Goal: Information Seeking & Learning: Learn about a topic

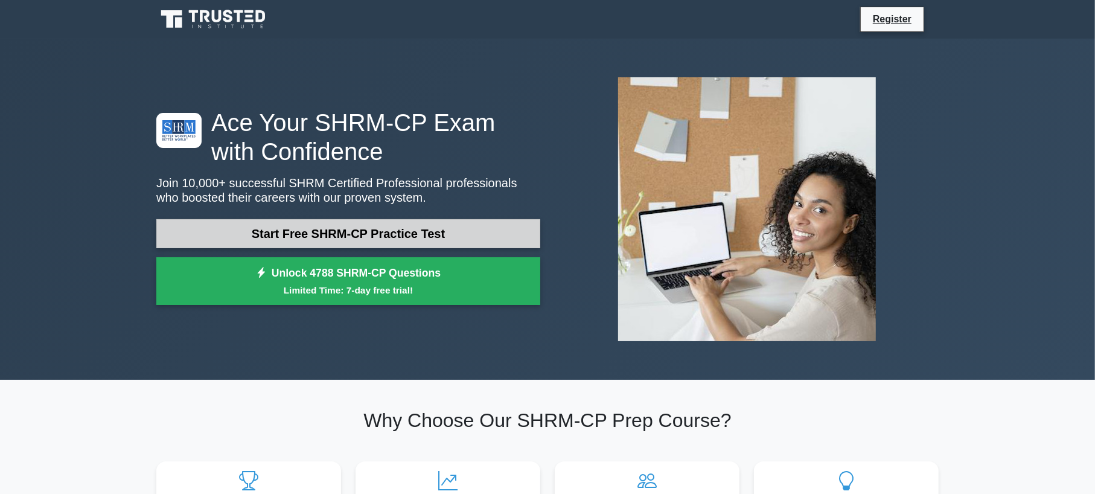
click at [356, 239] on link "Start Free SHRM-CP Practice Test" at bounding box center [348, 233] width 384 height 29
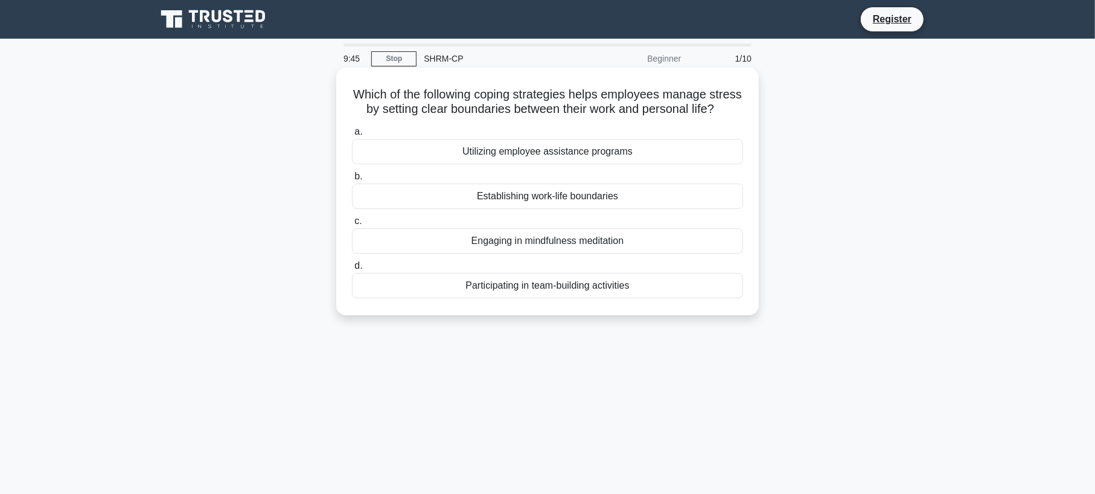
click at [565, 208] on div "Establishing work-life boundaries" at bounding box center [547, 195] width 391 height 25
click at [352, 180] on input "b. Establishing work-life boundaries" at bounding box center [352, 177] width 0 height 8
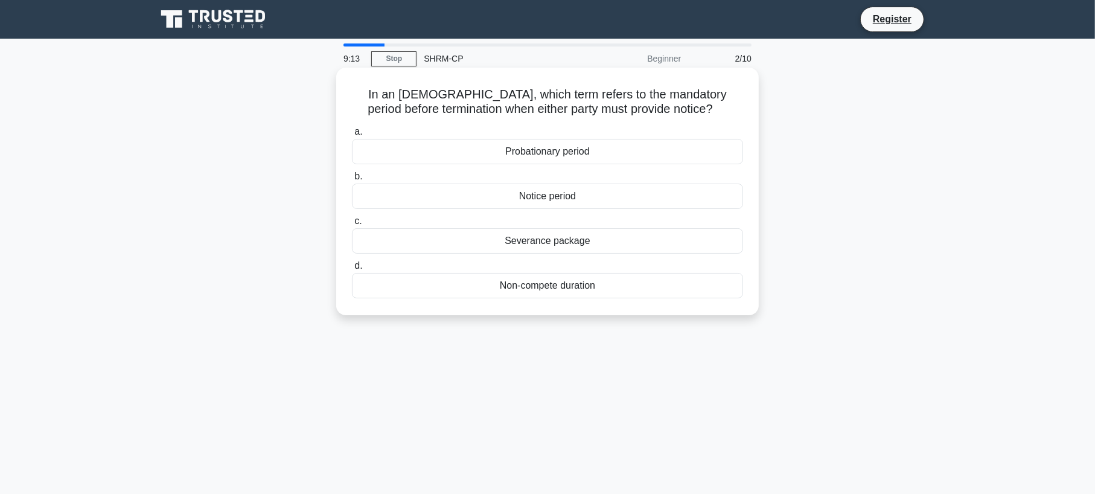
click at [588, 150] on div "Probationary period" at bounding box center [547, 151] width 391 height 25
click at [352, 136] on input "a. Probationary period" at bounding box center [352, 132] width 0 height 8
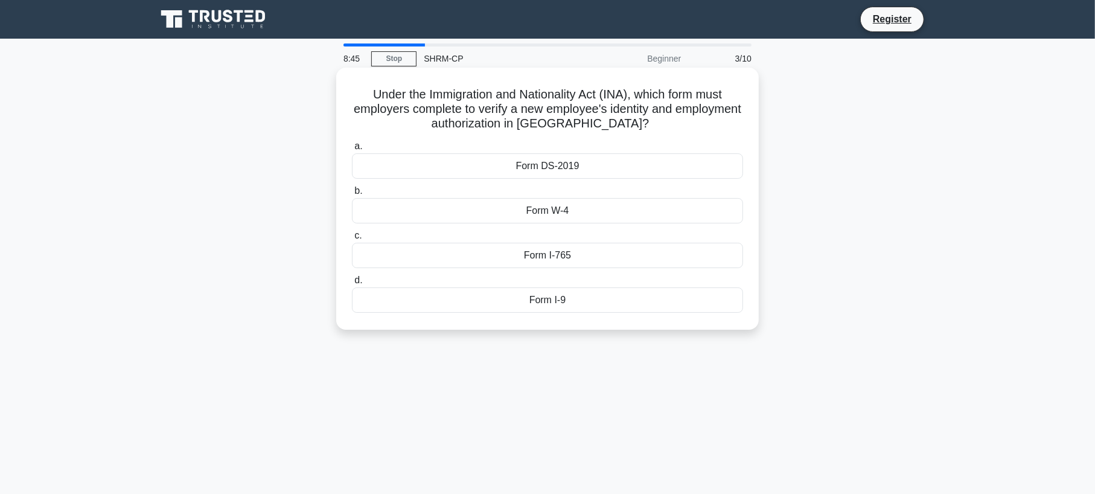
click at [531, 170] on div "Form DS-2019" at bounding box center [547, 165] width 391 height 25
click at [352, 150] on input "a. Form DS-2019" at bounding box center [352, 146] width 0 height 8
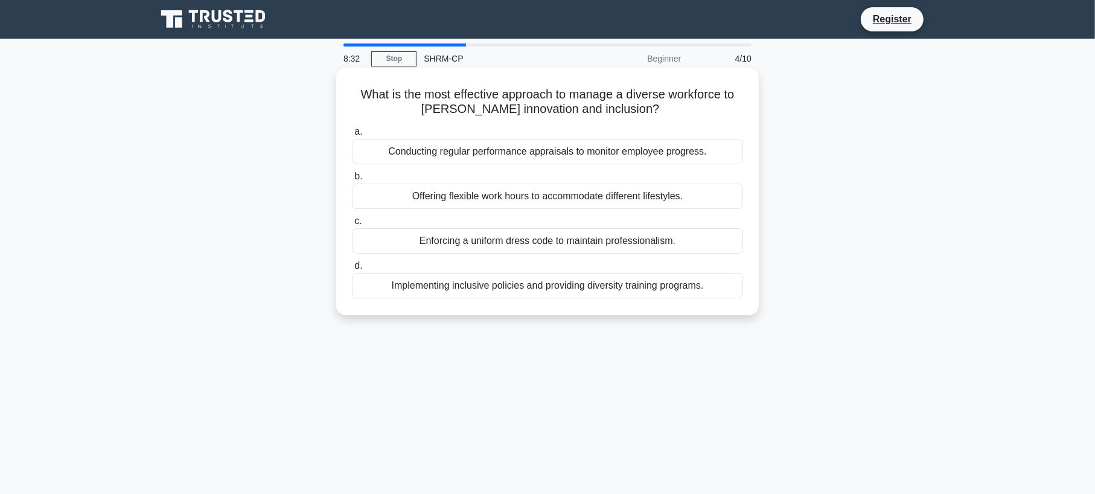
click at [498, 196] on div "Offering flexible work hours to accommodate different lifestyles." at bounding box center [547, 195] width 391 height 25
click at [352, 180] on input "b. Offering flexible work hours to accommodate different lifestyles." at bounding box center [352, 177] width 0 height 8
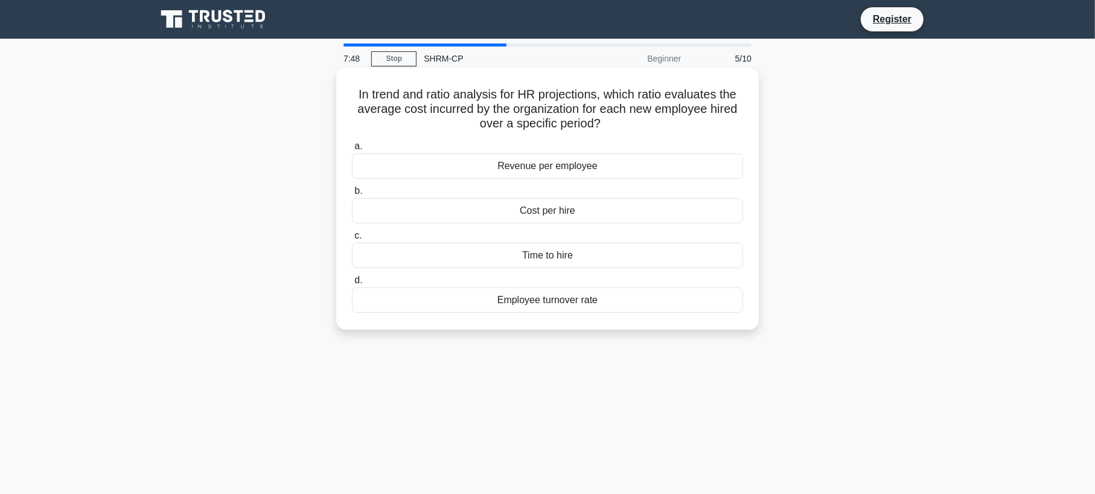
click at [559, 209] on div "Cost per hire" at bounding box center [547, 210] width 391 height 25
click at [352, 195] on input "b. Cost per hire" at bounding box center [352, 191] width 0 height 8
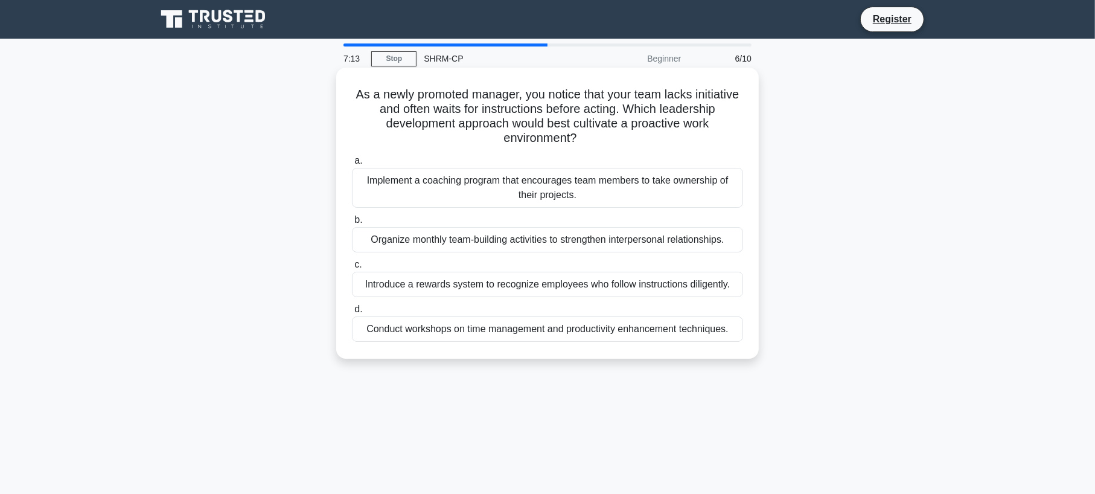
click at [462, 185] on div "Implement a coaching program that encourages team members to take ownership of …" at bounding box center [547, 188] width 391 height 40
click at [352, 165] on input "a. Implement a coaching program that encourages team members to take ownership …" at bounding box center [352, 161] width 0 height 8
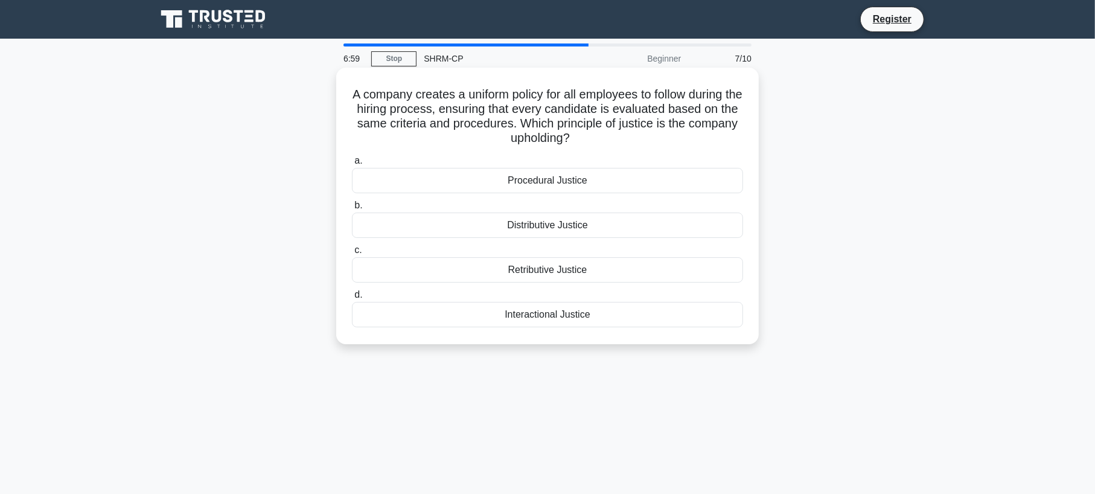
click at [544, 176] on div "Procedural Justice" at bounding box center [547, 180] width 391 height 25
click at [352, 165] on input "a. Procedural Justice" at bounding box center [352, 161] width 0 height 8
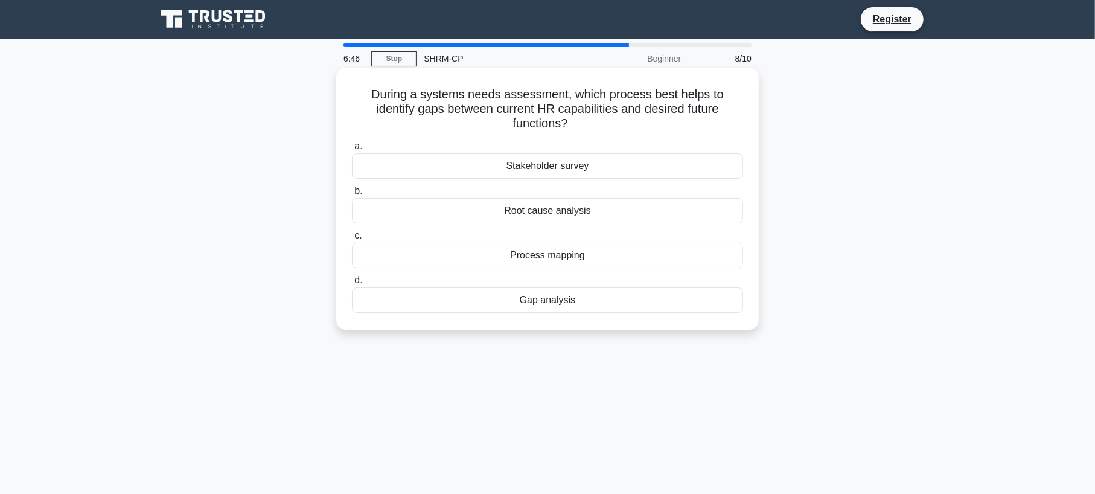
click at [532, 298] on div "Gap analysis" at bounding box center [547, 299] width 391 height 25
click at [352, 284] on input "d. Gap analysis" at bounding box center [352, 280] width 0 height 8
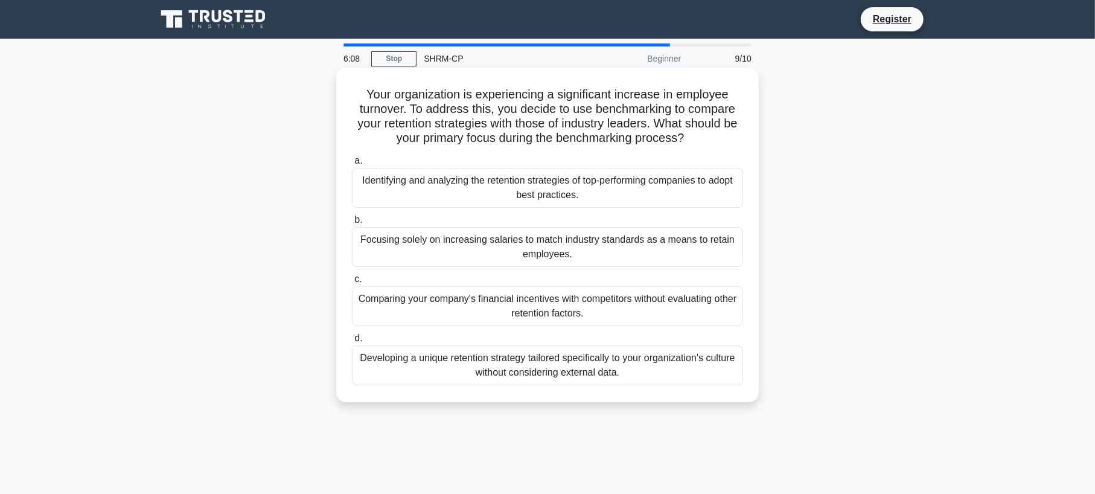
click at [498, 255] on div "Focusing solely on increasing salaries to match industry standards as a means t…" at bounding box center [547, 247] width 391 height 40
click at [352, 224] on input "b. Focusing solely on increasing salaries to match industry standards as a mean…" at bounding box center [352, 220] width 0 height 8
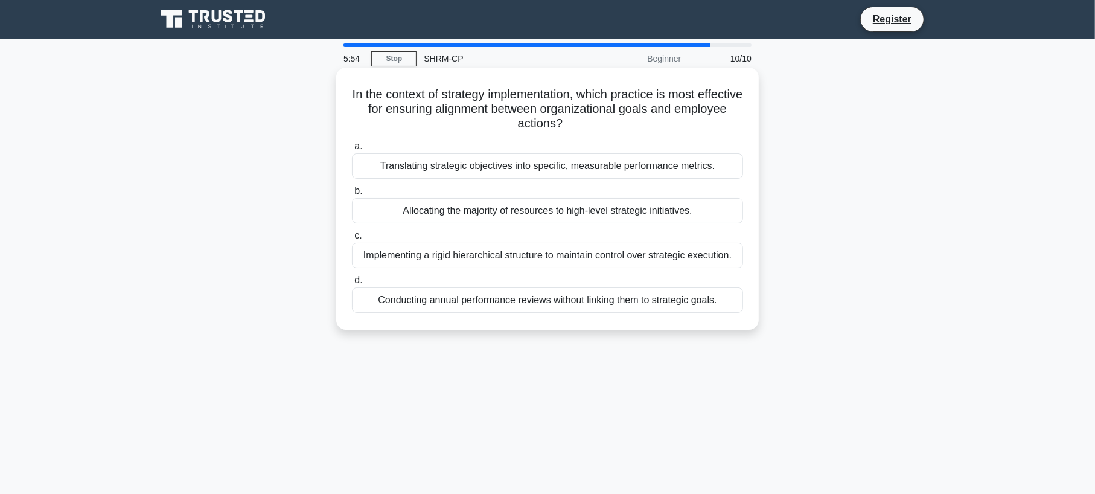
click at [481, 302] on div "Conducting annual performance reviews without linking them to strategic goals." at bounding box center [547, 299] width 391 height 25
click at [352, 284] on input "d. Conducting annual performance reviews without linking them to strategic goal…" at bounding box center [352, 280] width 0 height 8
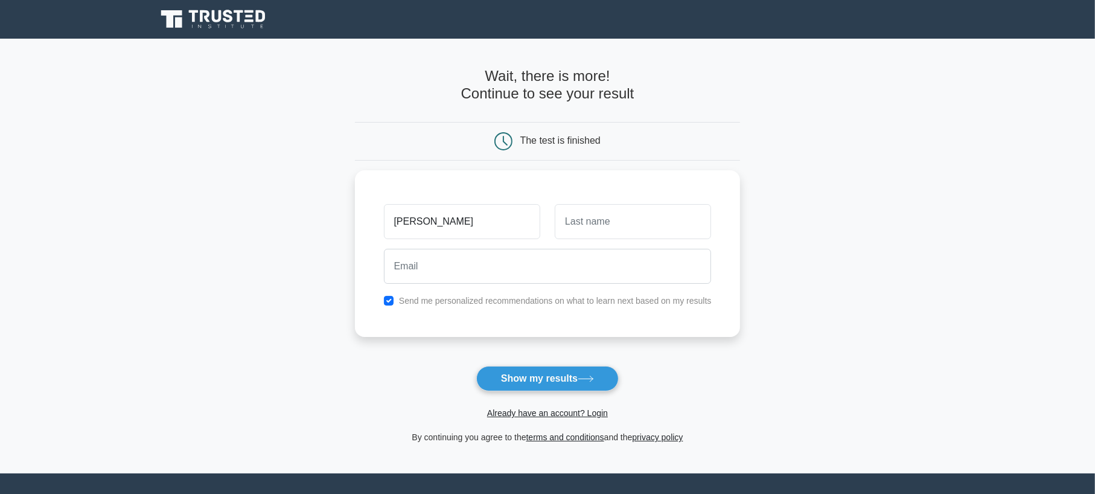
type input "Melisa"
type input "Fernandez"
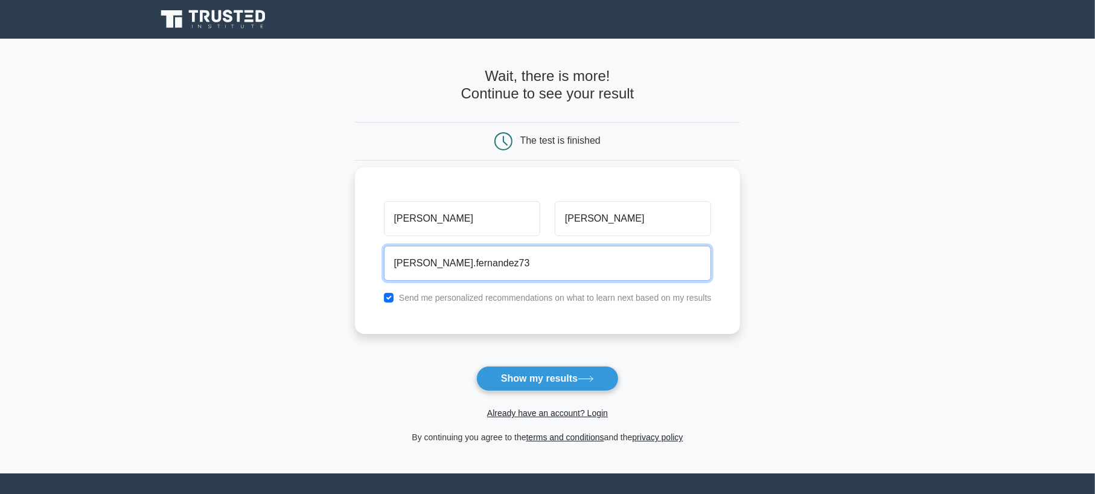
type input "melisa.fernandez73@yahoo.com"
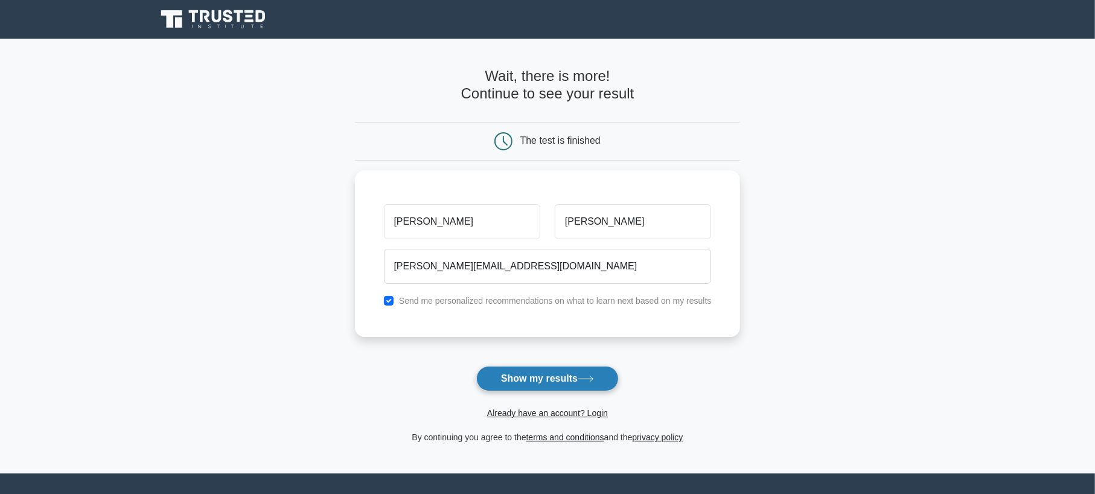
click at [534, 376] on button "Show my results" at bounding box center [547, 378] width 142 height 25
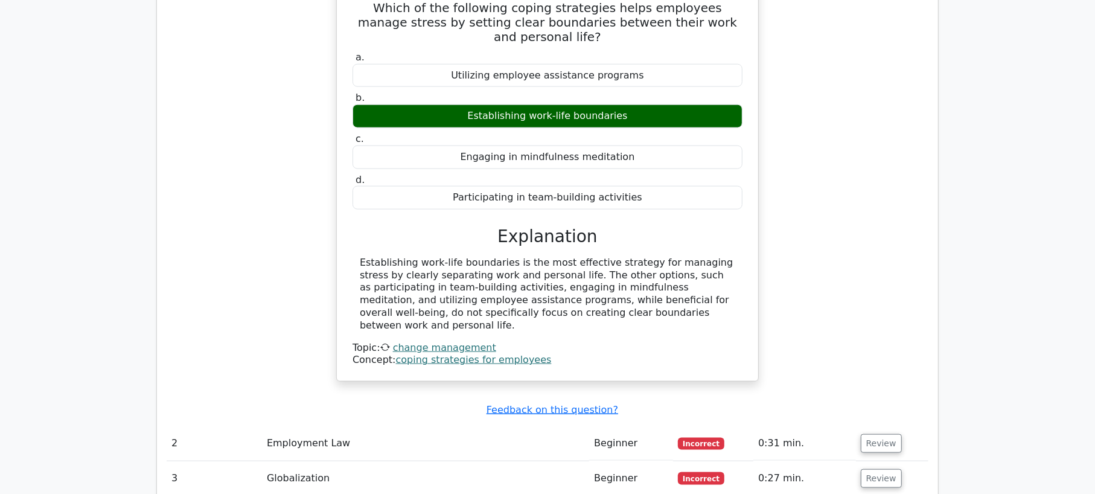
scroll to position [1207, 0]
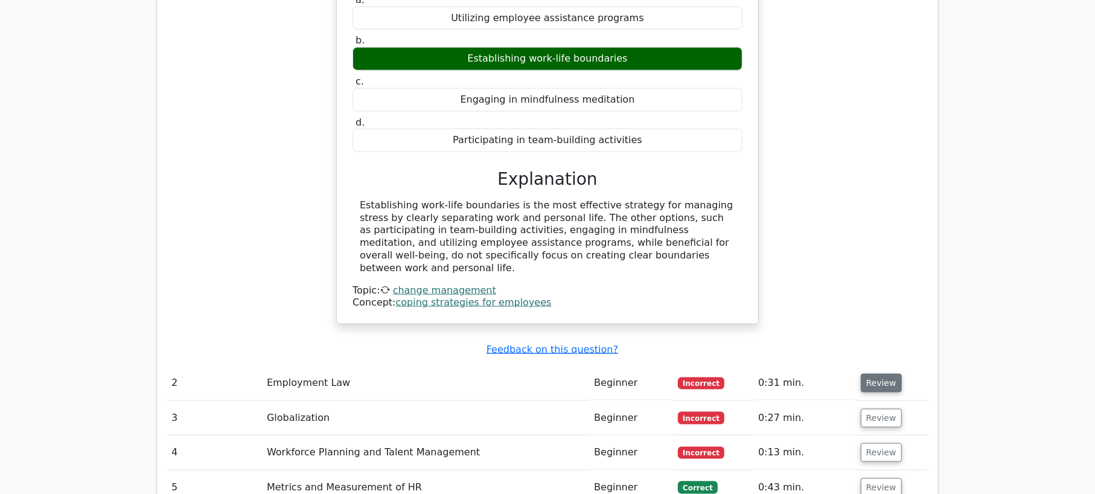
click at [864, 374] on button "Review" at bounding box center [881, 383] width 41 height 19
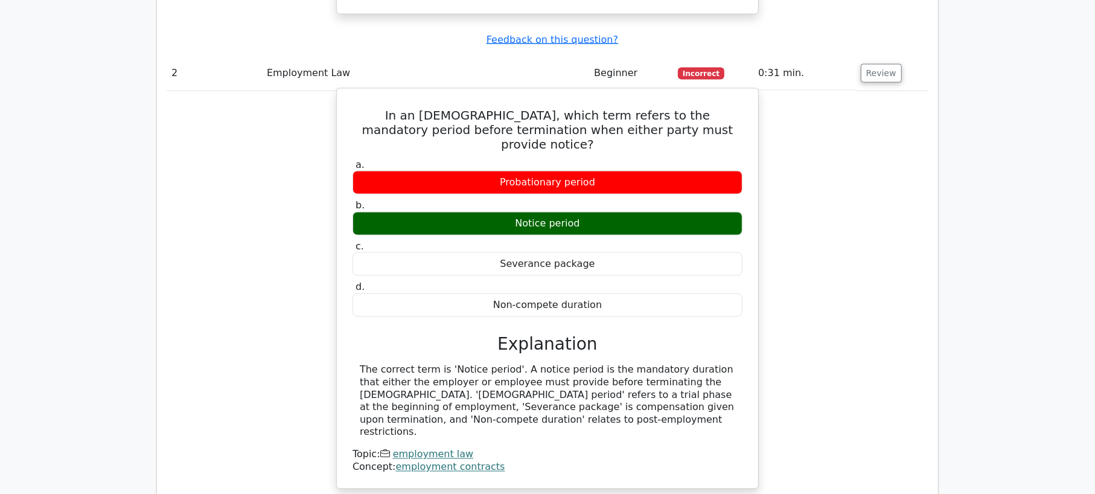
scroll to position [1629, 0]
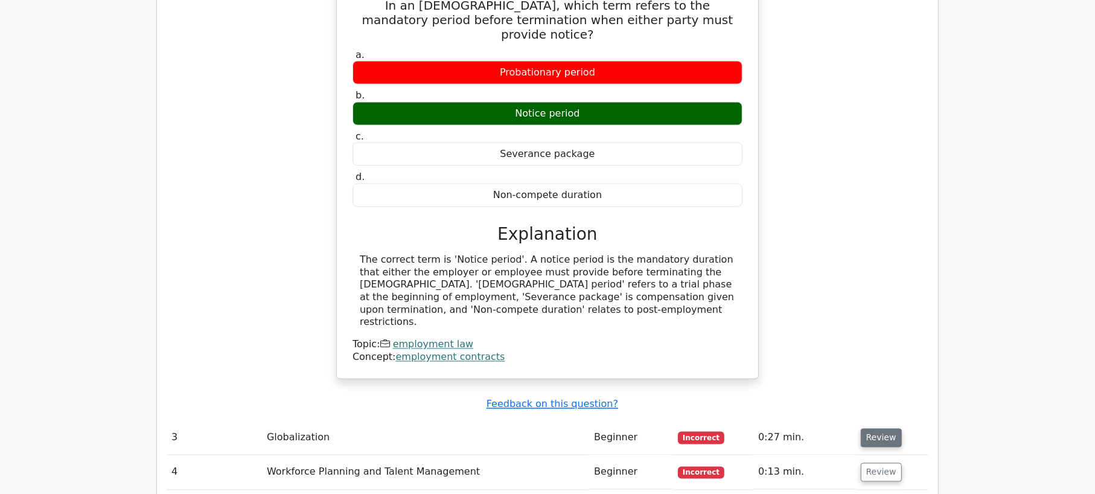
click at [881, 428] on button "Review" at bounding box center [881, 437] width 41 height 19
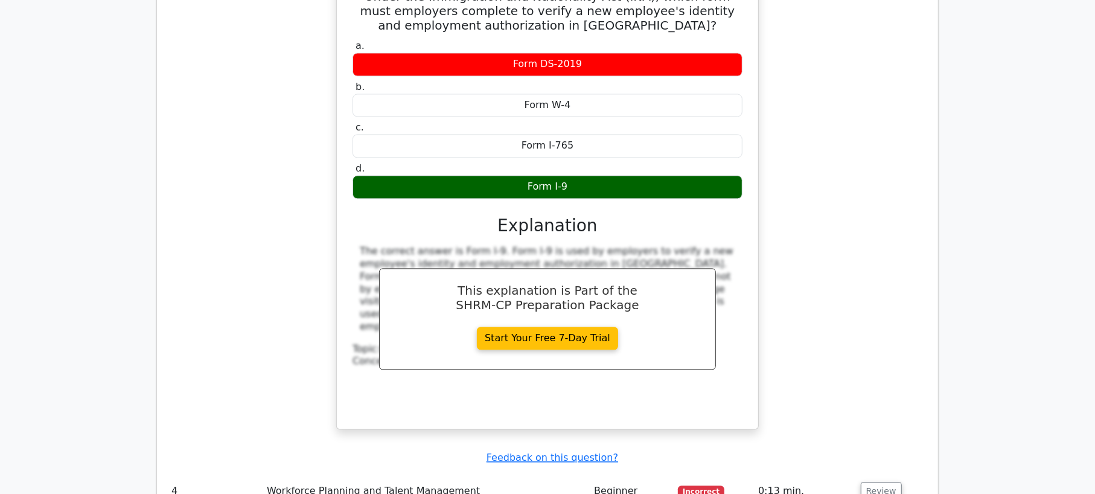
scroll to position [2172, 0]
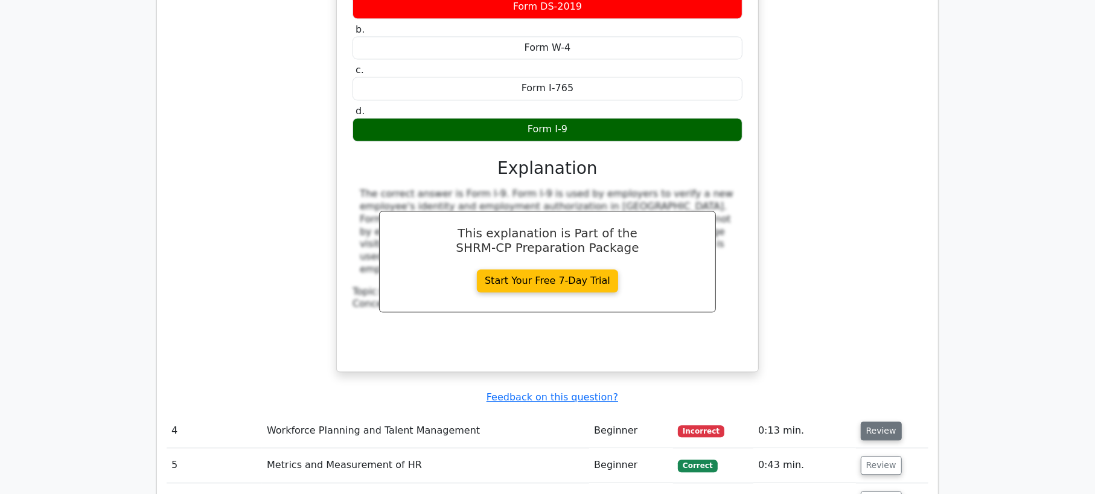
click at [876, 421] on button "Review" at bounding box center [881, 430] width 41 height 19
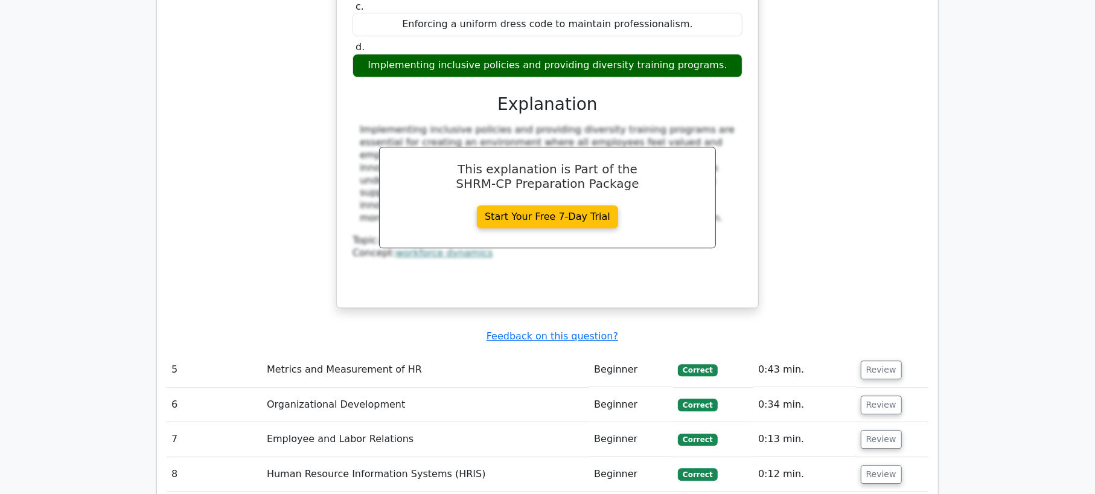
scroll to position [2836, 0]
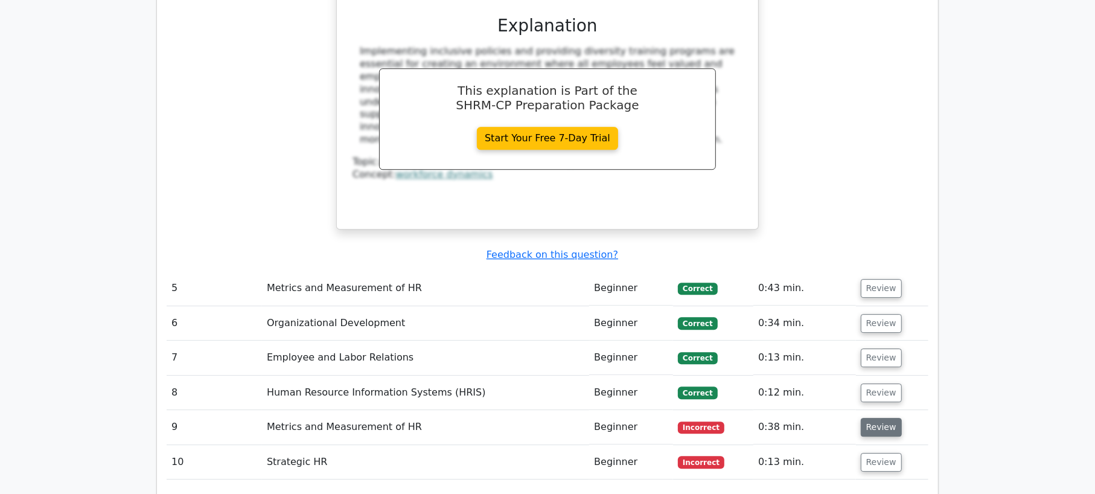
click at [880, 418] on button "Review" at bounding box center [881, 427] width 41 height 19
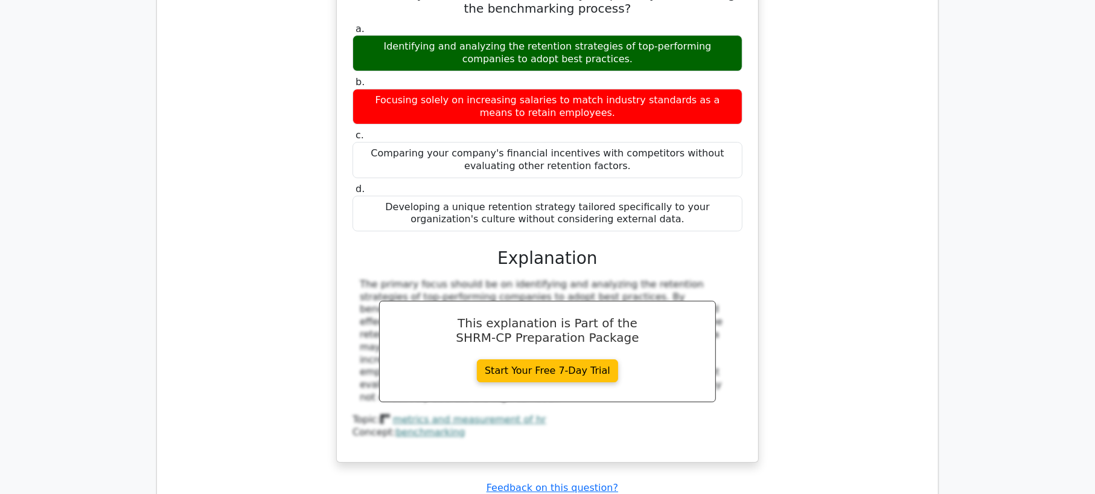
scroll to position [3379, 0]
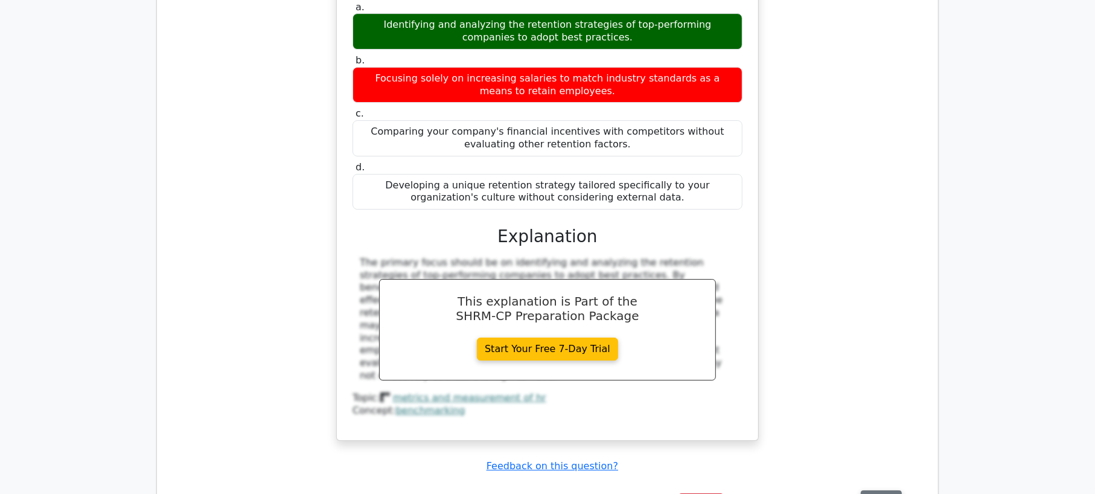
click at [861, 490] on button "Review" at bounding box center [881, 499] width 41 height 19
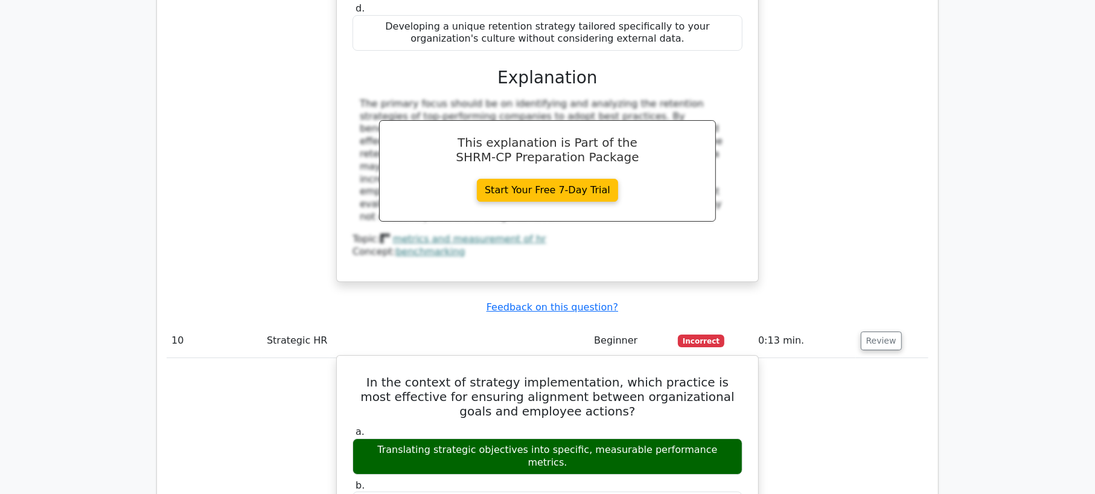
scroll to position [3560, 0]
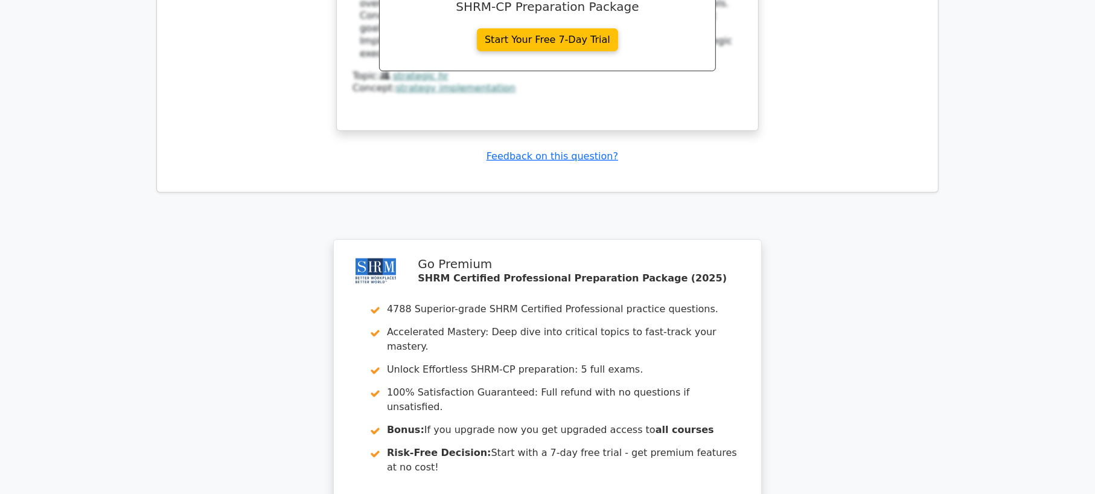
scroll to position [4285, 0]
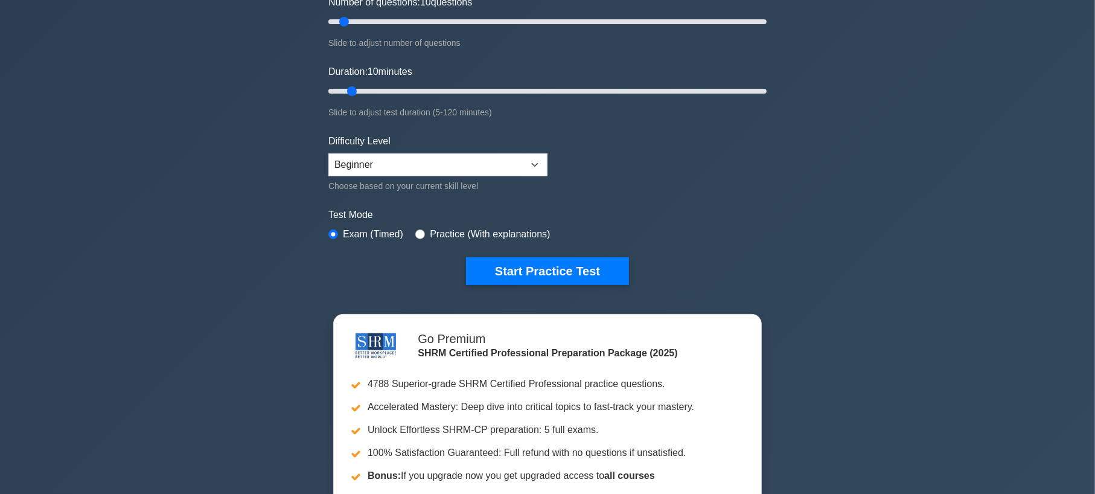
scroll to position [181, 0]
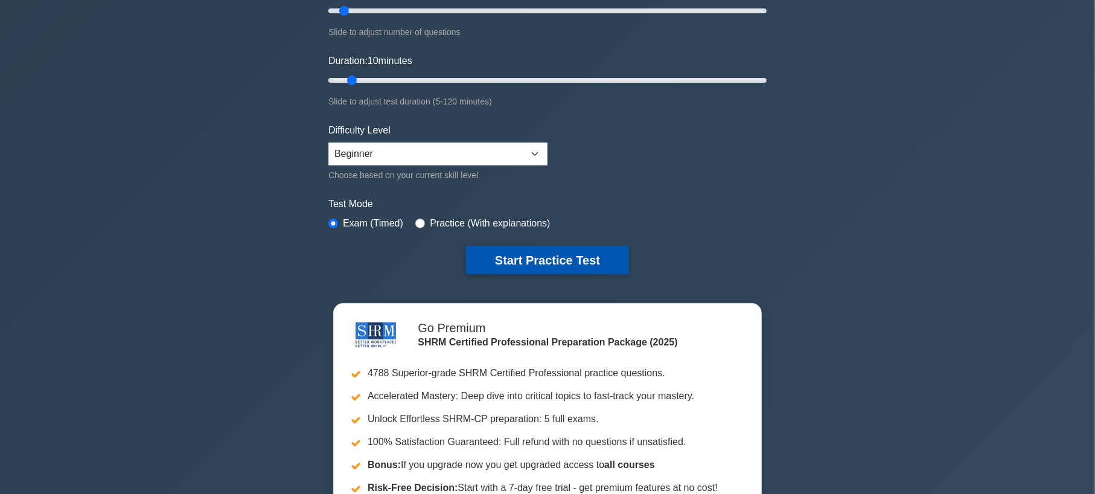
click at [556, 258] on button "Start Practice Test" at bounding box center [547, 260] width 163 height 28
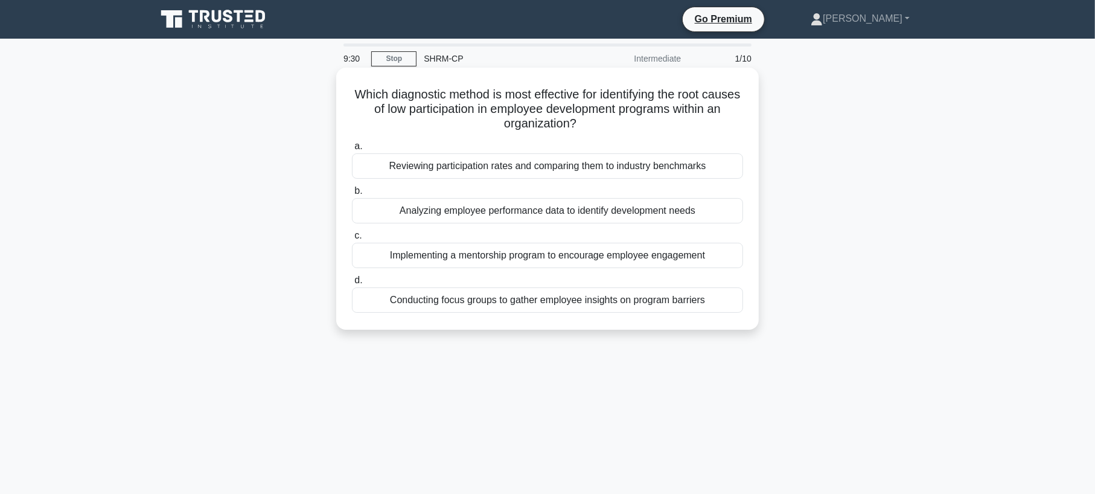
click at [611, 216] on div "Analyzing employee performance data to identify development needs" at bounding box center [547, 210] width 391 height 25
click at [352, 195] on input "b. Analyzing employee performance data to identify development needs" at bounding box center [352, 191] width 0 height 8
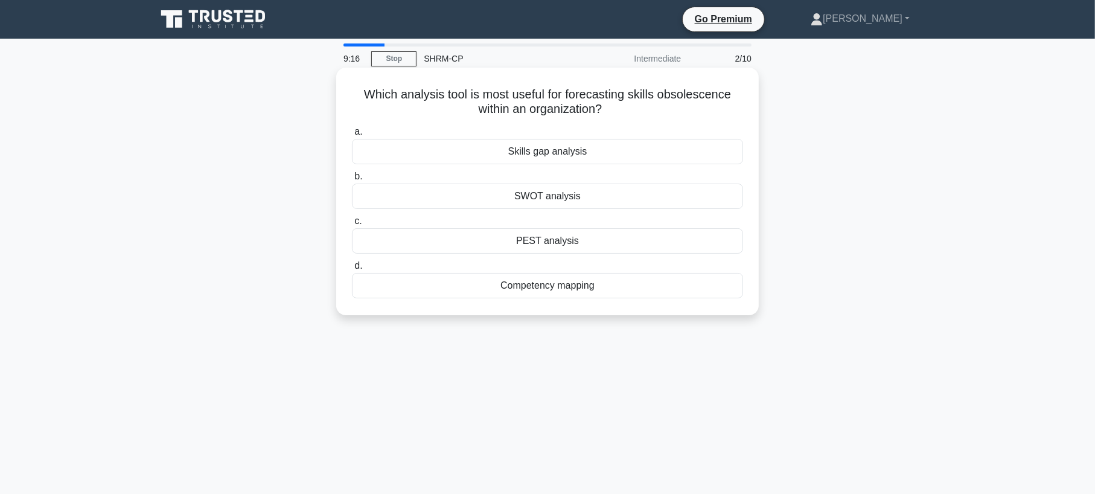
click at [565, 158] on div "Skills gap analysis" at bounding box center [547, 151] width 391 height 25
click at [352, 136] on input "a. Skills gap analysis" at bounding box center [352, 132] width 0 height 8
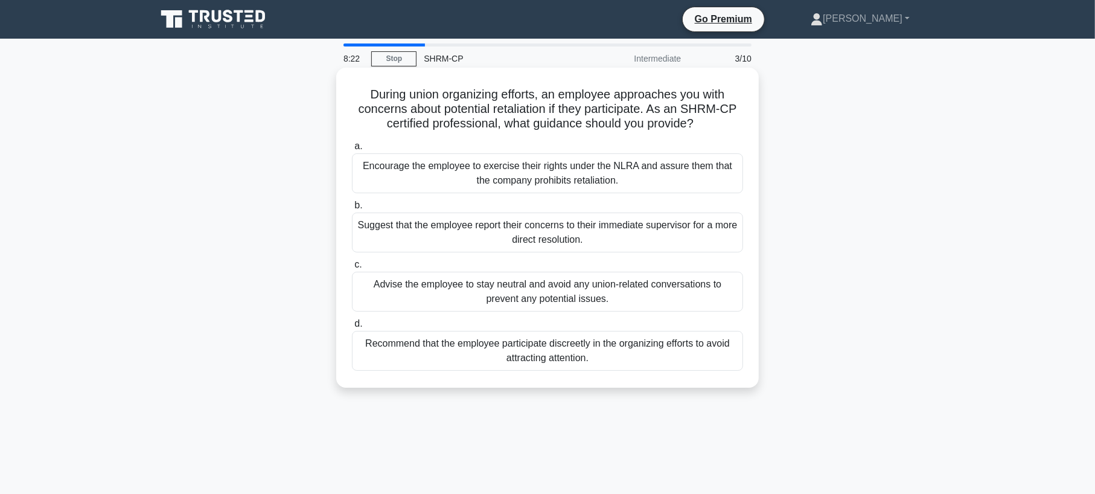
click at [602, 291] on div "Advise the employee to stay neutral and avoid any union-related conversations t…" at bounding box center [547, 292] width 391 height 40
click at [352, 269] on input "c. Advise the employee to stay neutral and avoid any union-related conversation…" at bounding box center [352, 265] width 0 height 8
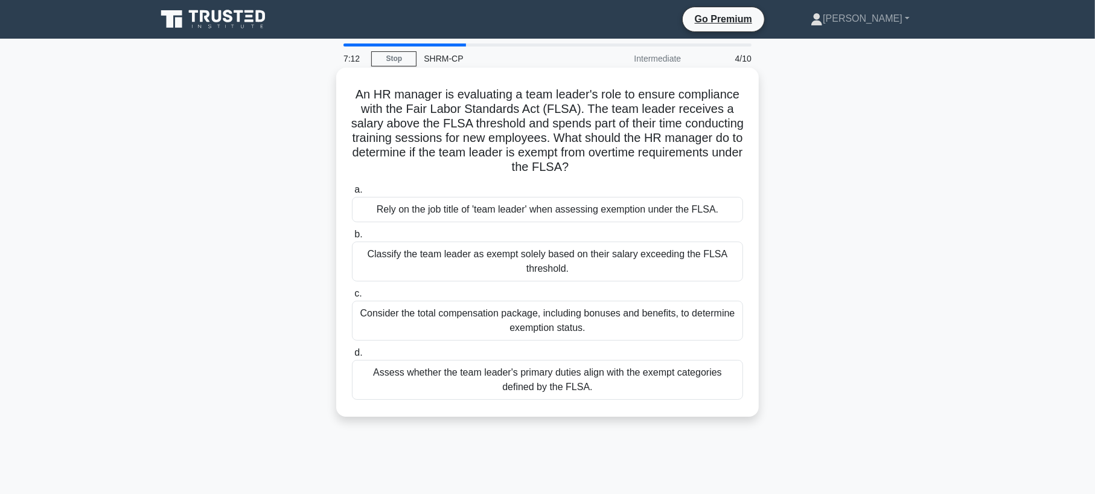
click at [513, 203] on div "Rely on the job title of 'team leader' when assessing exemption under the FLSA." at bounding box center [547, 209] width 391 height 25
click at [352, 194] on input "a. Rely on the job title of 'team leader' when assessing exemption under the FL…" at bounding box center [352, 190] width 0 height 8
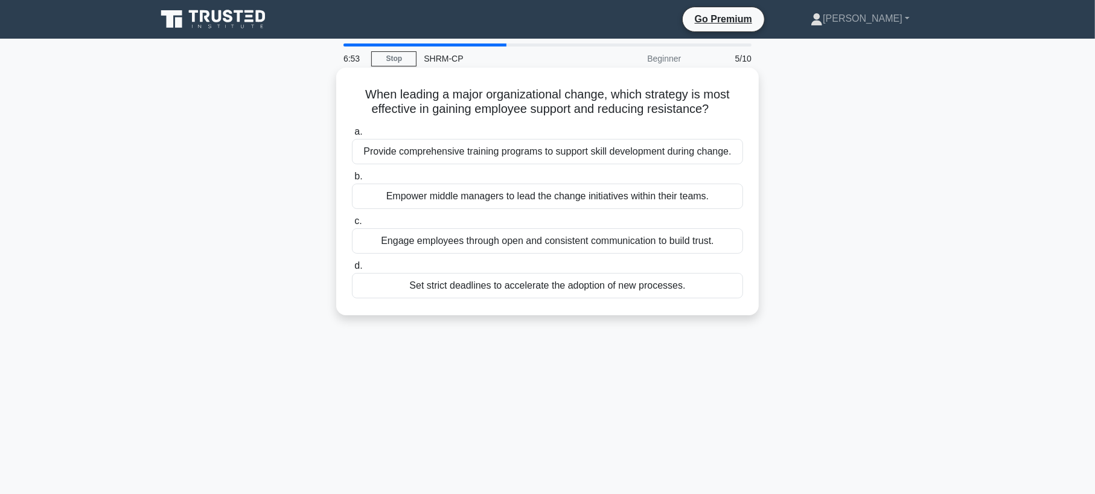
click at [649, 244] on div "Engage employees through open and consistent communication to build trust." at bounding box center [547, 240] width 391 height 25
click at [352, 225] on input "c. Engage employees through open and consistent communication to build trust." at bounding box center [352, 221] width 0 height 8
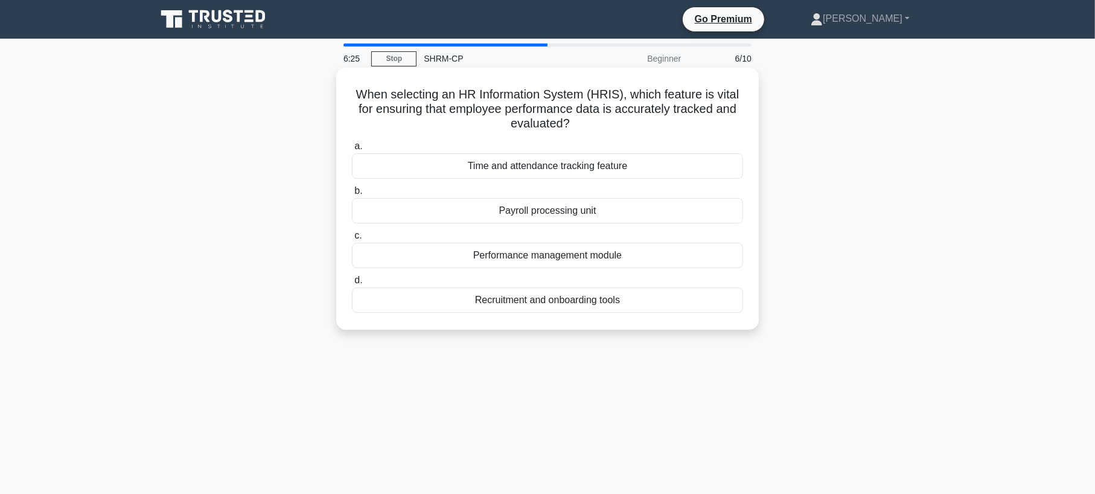
click at [523, 258] on div "Performance management module" at bounding box center [547, 255] width 391 height 25
click at [352, 240] on input "c. Performance management module" at bounding box center [352, 236] width 0 height 8
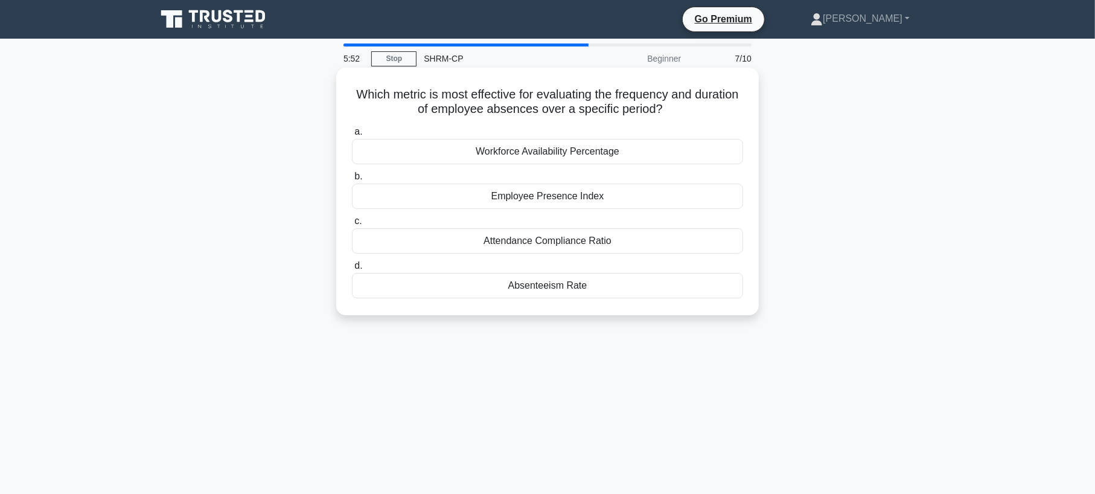
click at [557, 242] on div "Attendance Compliance Ratio" at bounding box center [547, 240] width 391 height 25
click at [352, 225] on input "c. Attendance Compliance Ratio" at bounding box center [352, 221] width 0 height 8
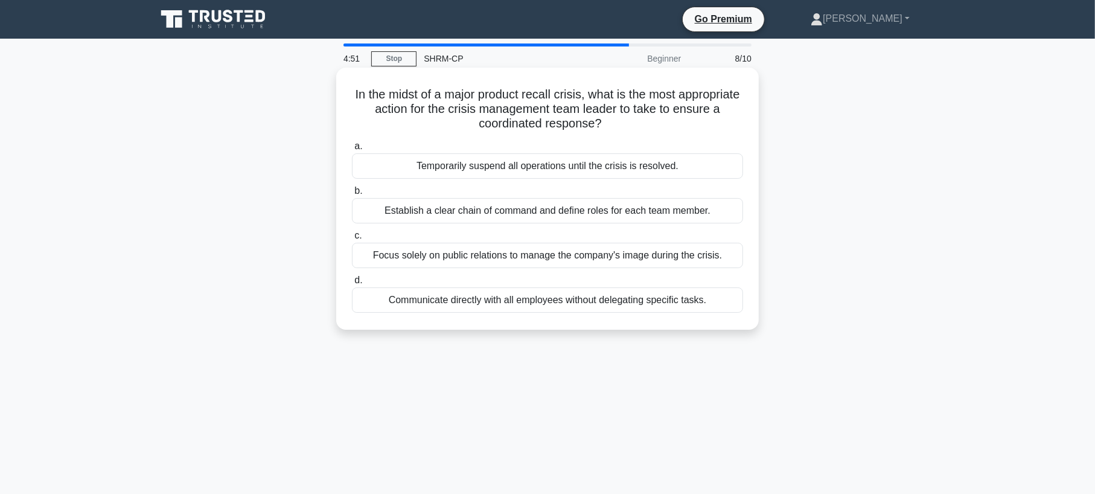
click at [568, 298] on div "Communicate directly with all employees without delegating specific tasks." at bounding box center [547, 299] width 391 height 25
click at [352, 284] on input "d. Communicate directly with all employees without delegating specific tasks." at bounding box center [352, 280] width 0 height 8
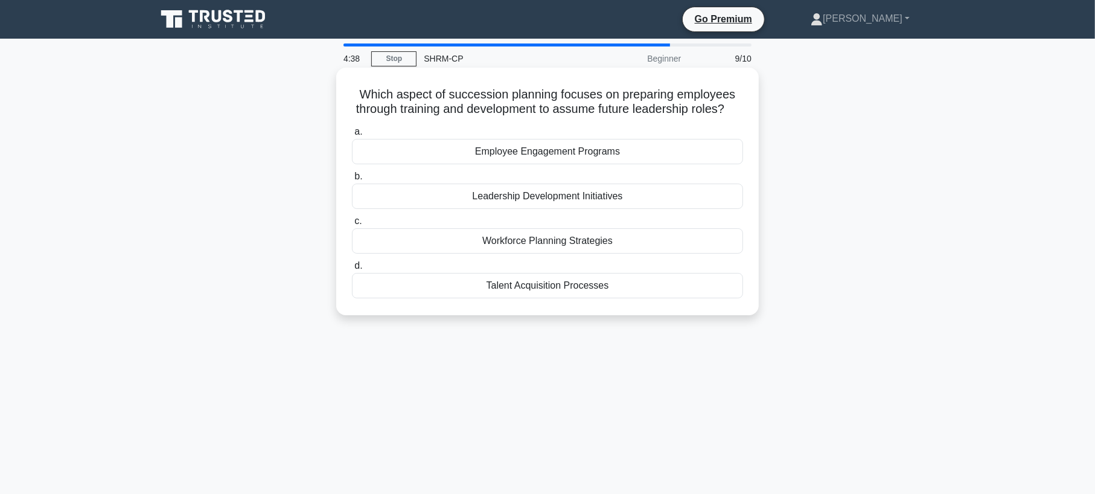
click at [535, 208] on div "Leadership Development Initiatives" at bounding box center [547, 195] width 391 height 25
click at [352, 180] on input "b. Leadership Development Initiatives" at bounding box center [352, 177] width 0 height 8
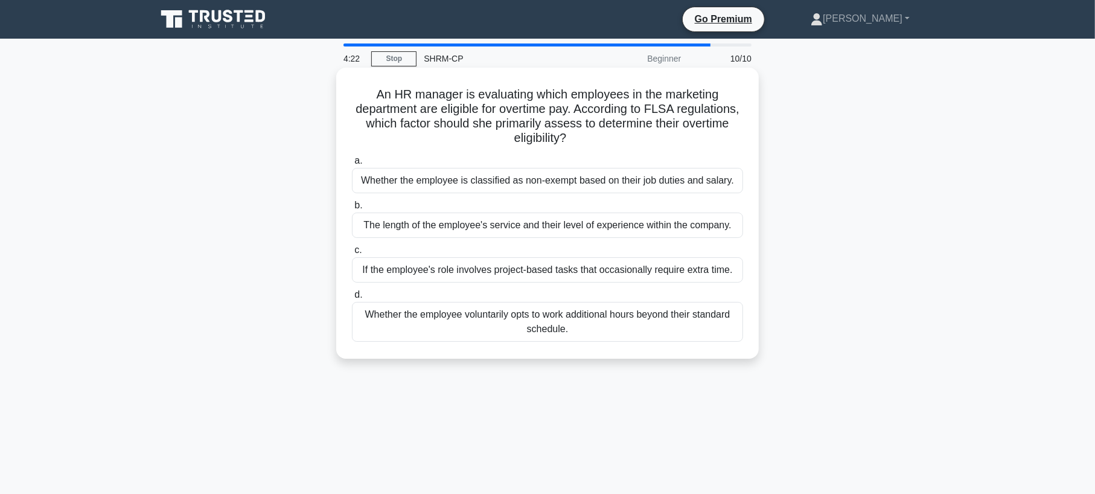
click at [529, 185] on div "Whether the employee is classified as non-exempt based on their job duties and …" at bounding box center [547, 180] width 391 height 25
click at [352, 165] on input "a. Whether the employee is classified as non-exempt based on their job duties a…" at bounding box center [352, 161] width 0 height 8
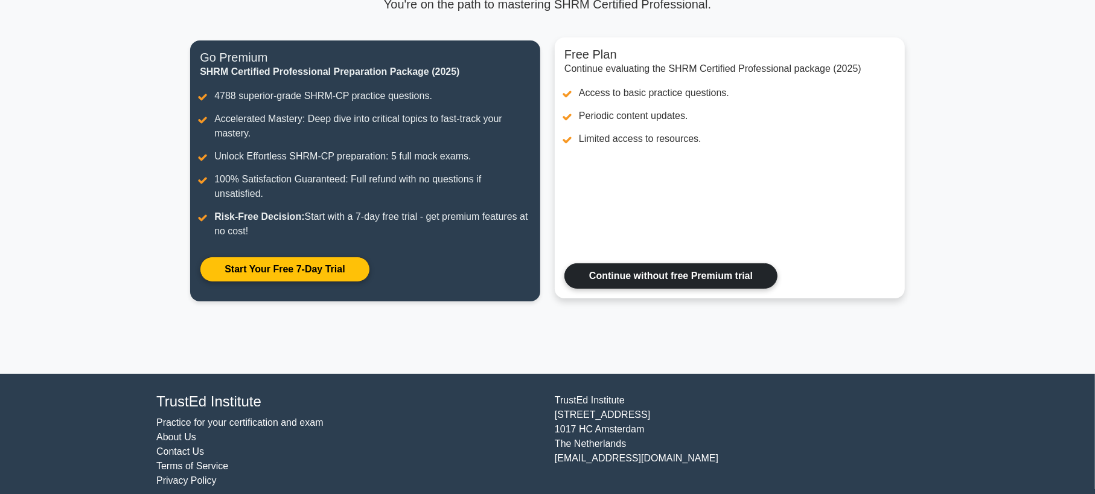
scroll to position [138, 0]
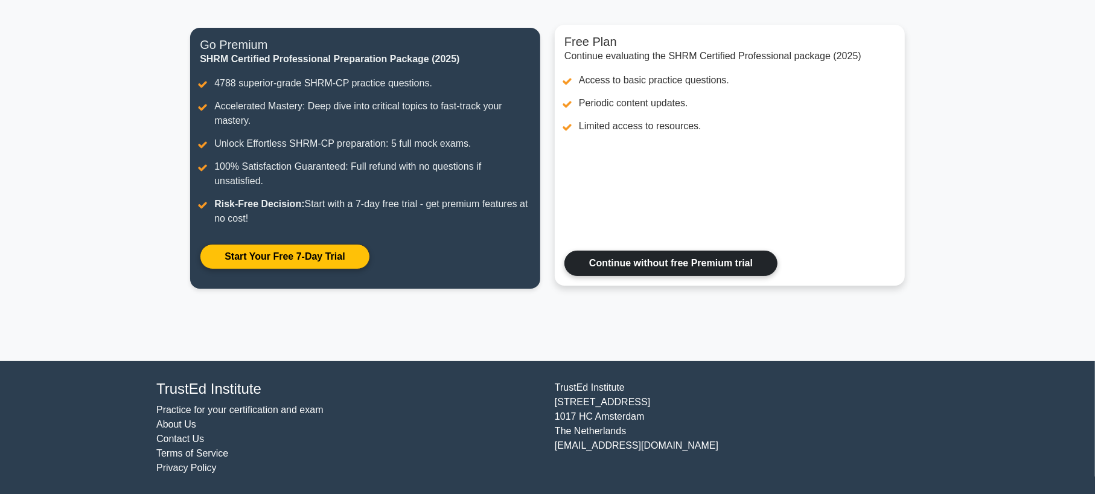
click at [688, 258] on link "Continue without free Premium trial" at bounding box center [670, 262] width 213 height 25
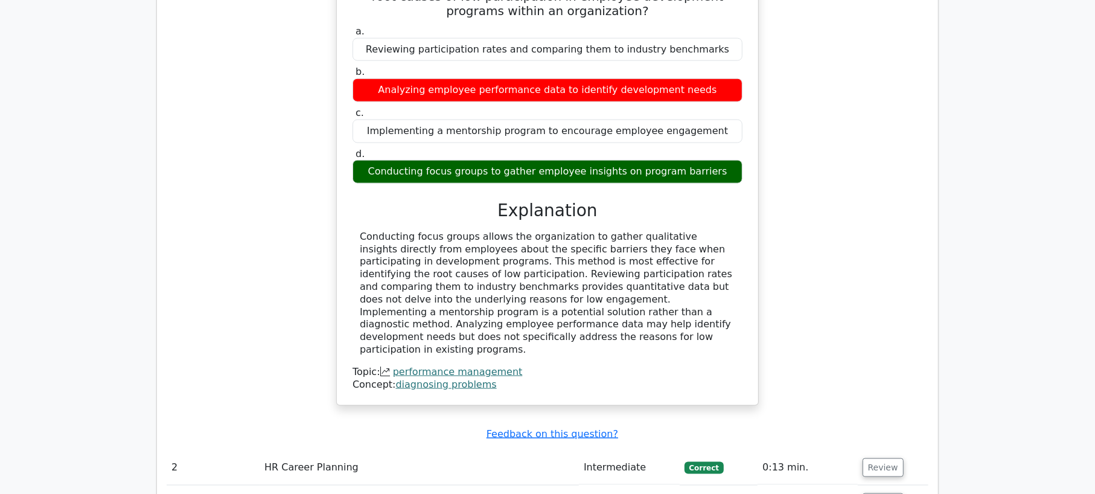
scroll to position [1328, 0]
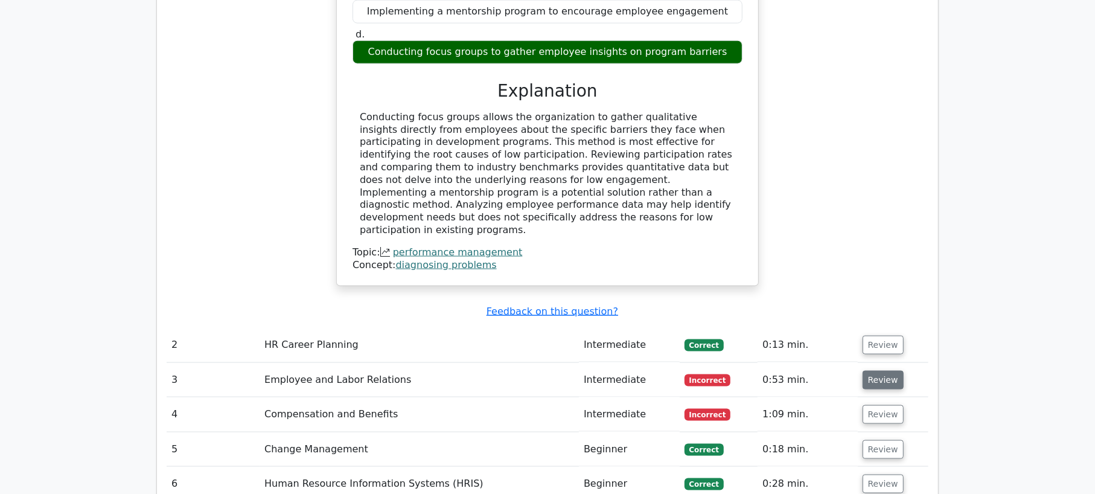
click at [872, 371] on button "Review" at bounding box center [882, 380] width 41 height 19
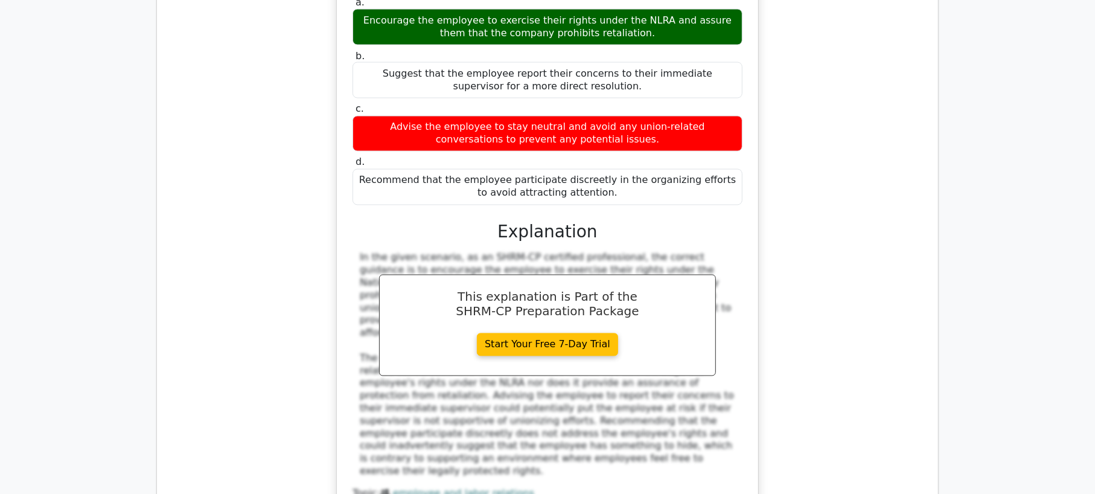
scroll to position [1931, 0]
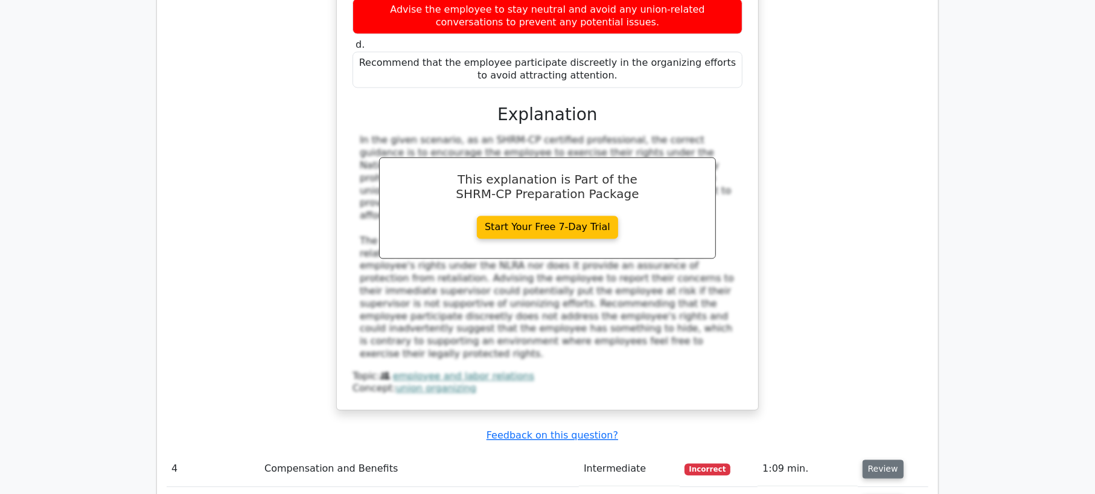
click at [877, 459] on button "Review" at bounding box center [882, 468] width 41 height 19
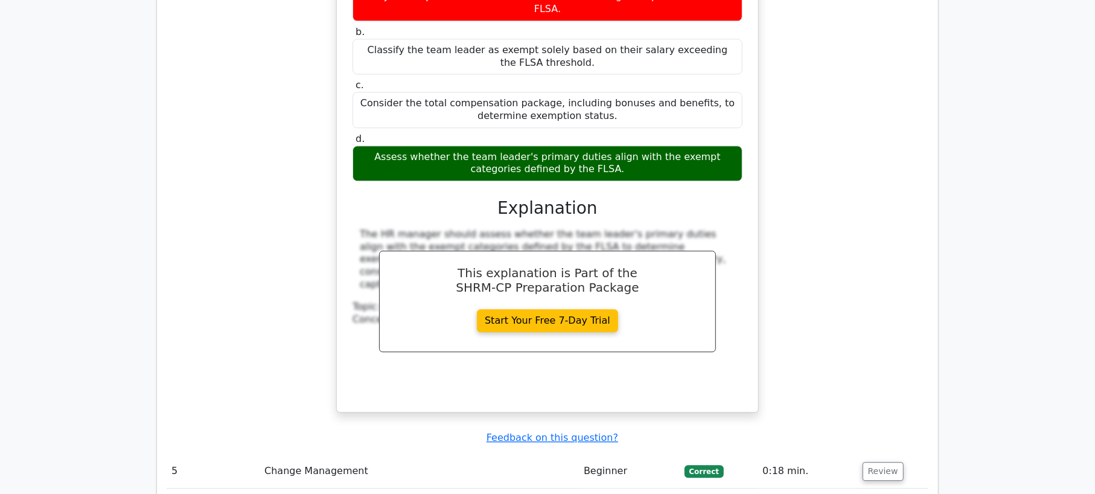
scroll to position [2595, 0]
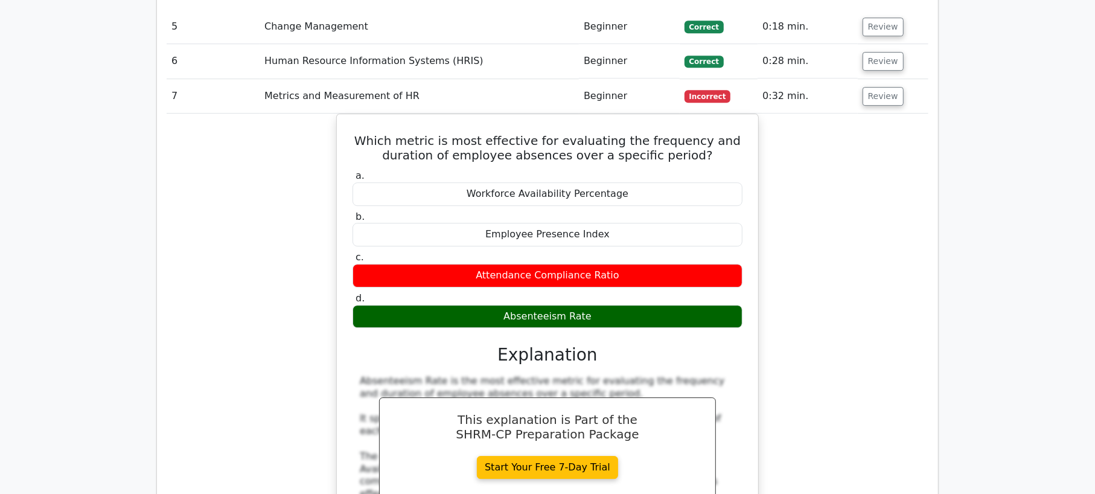
scroll to position [3138, 0]
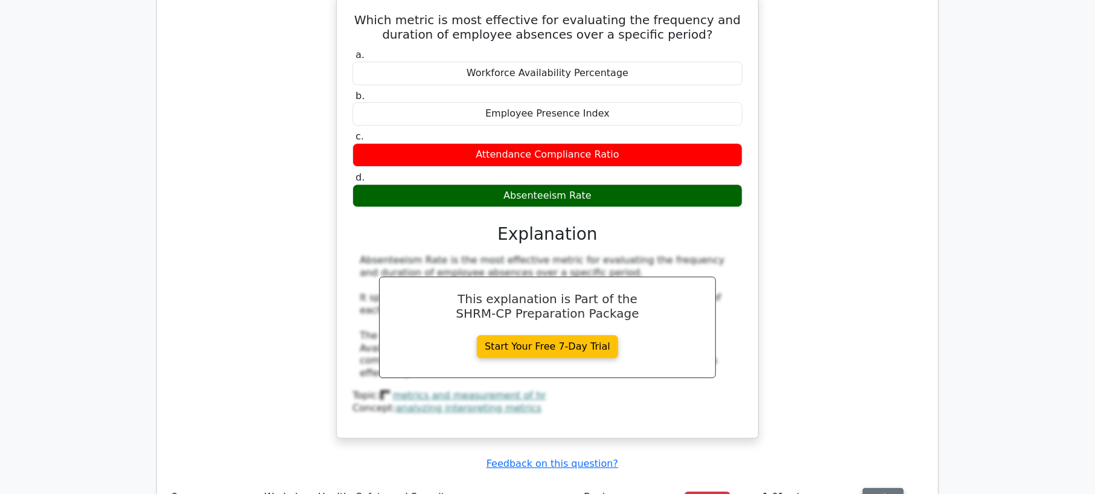
click at [868, 488] on button "Review" at bounding box center [882, 497] width 41 height 19
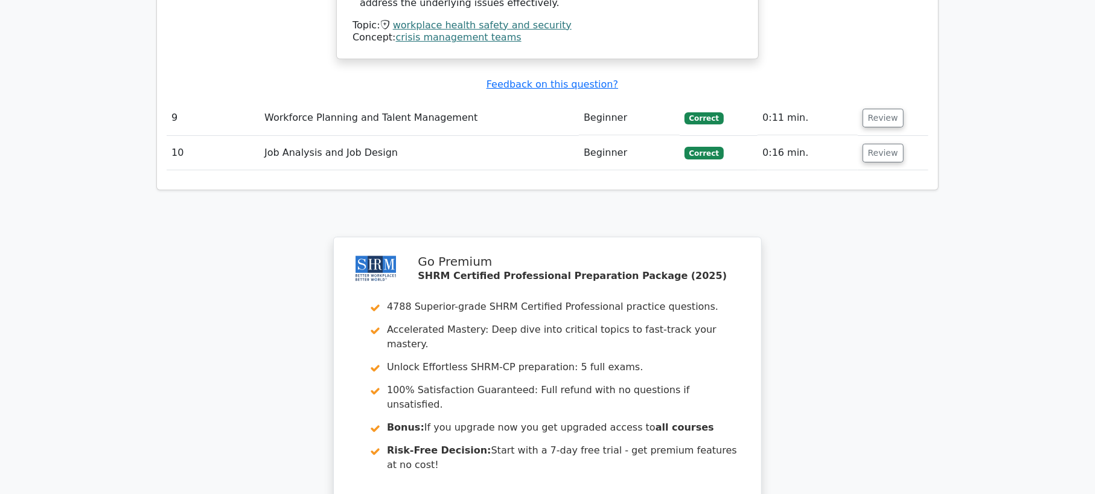
scroll to position [4043, 0]
